Goal: Information Seeking & Learning: Learn about a topic

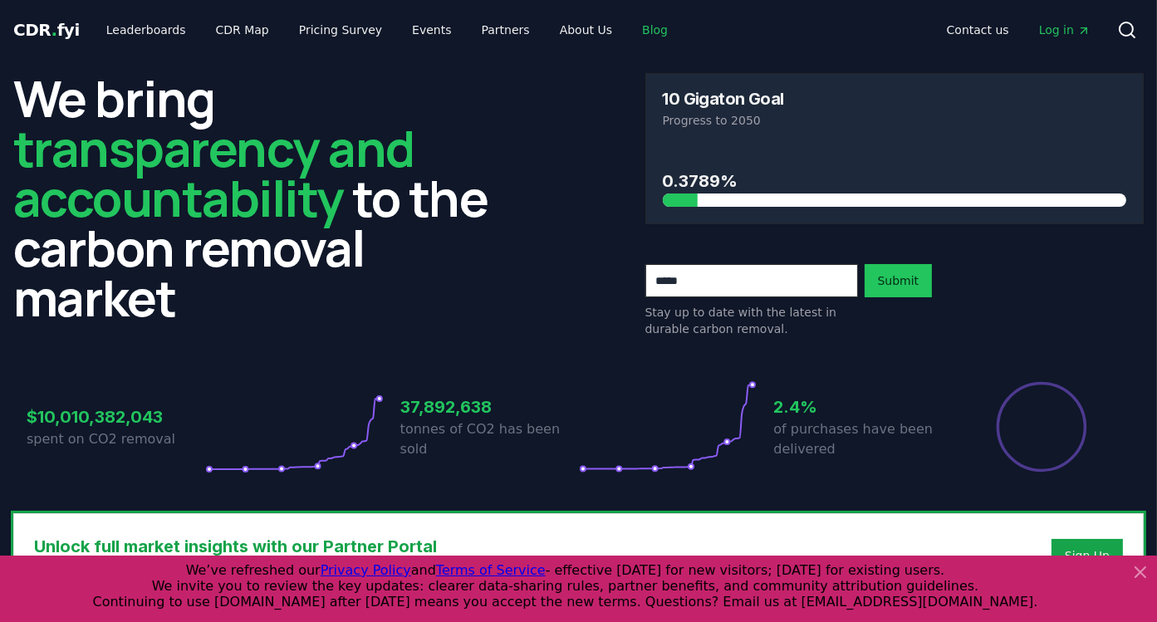
click at [634, 28] on link "Blog" at bounding box center [655, 30] width 52 height 30
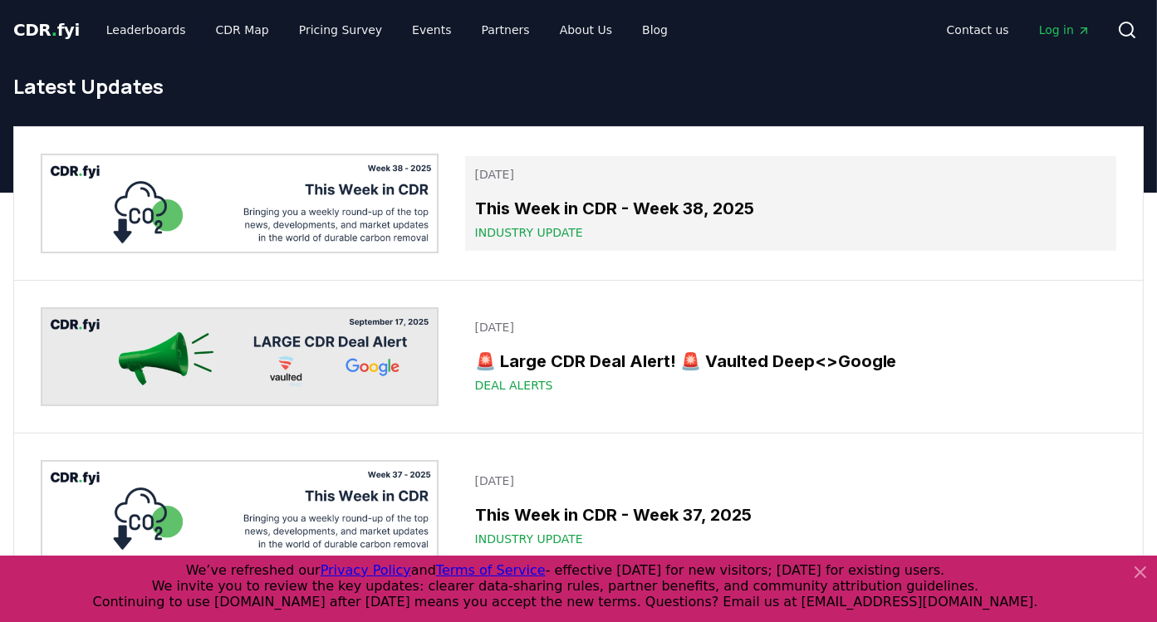
click at [578, 209] on h3 "This Week in CDR - Week 38, 2025" at bounding box center [790, 208] width 631 height 25
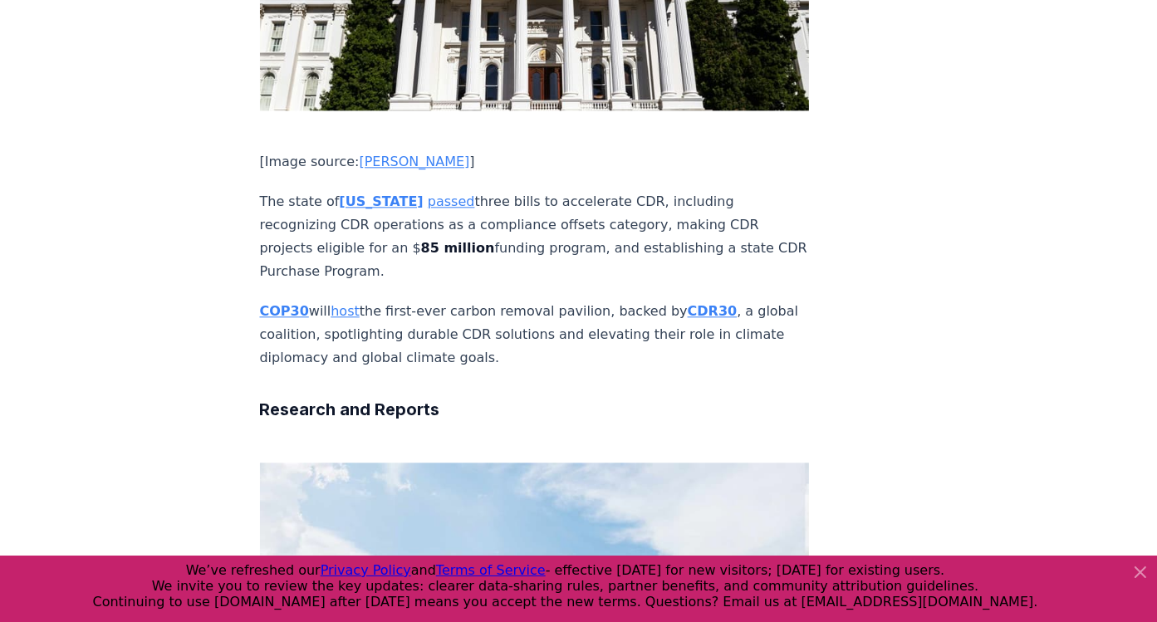
scroll to position [5314, 0]
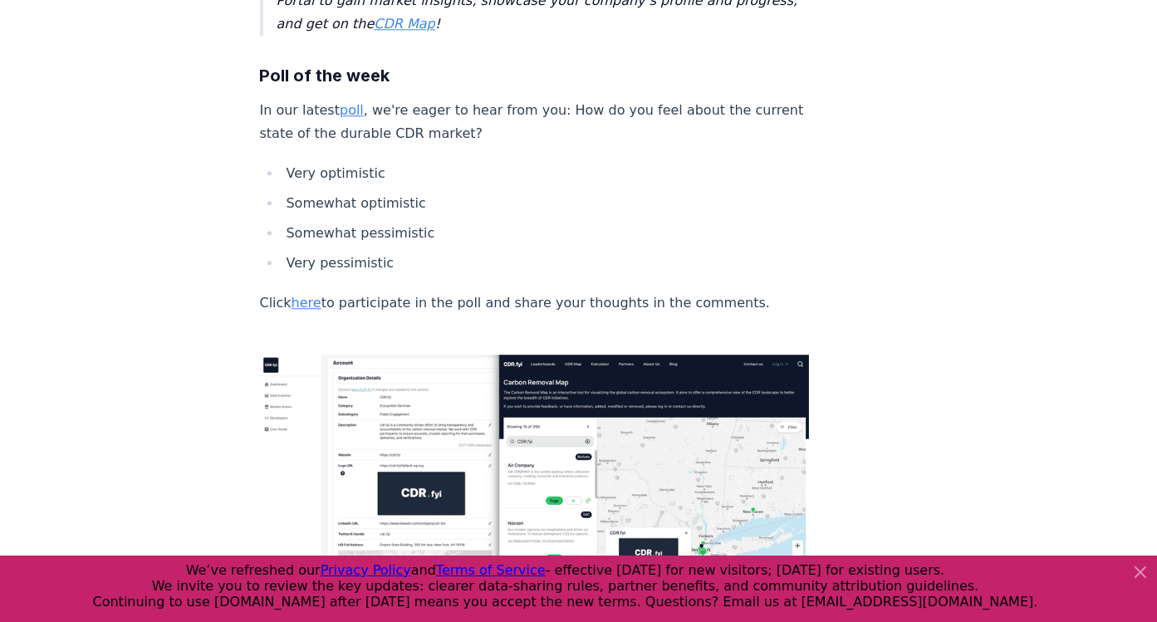
scroll to position [5647, 0]
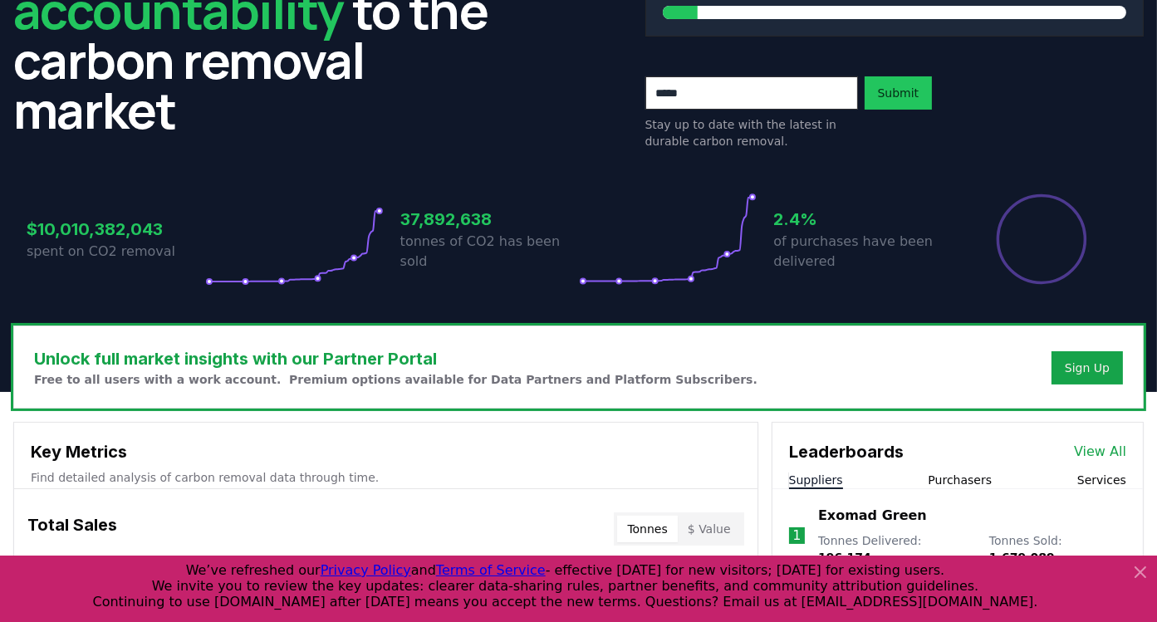
scroll to position [166, 0]
